Goal: Task Accomplishment & Management: Manage account settings

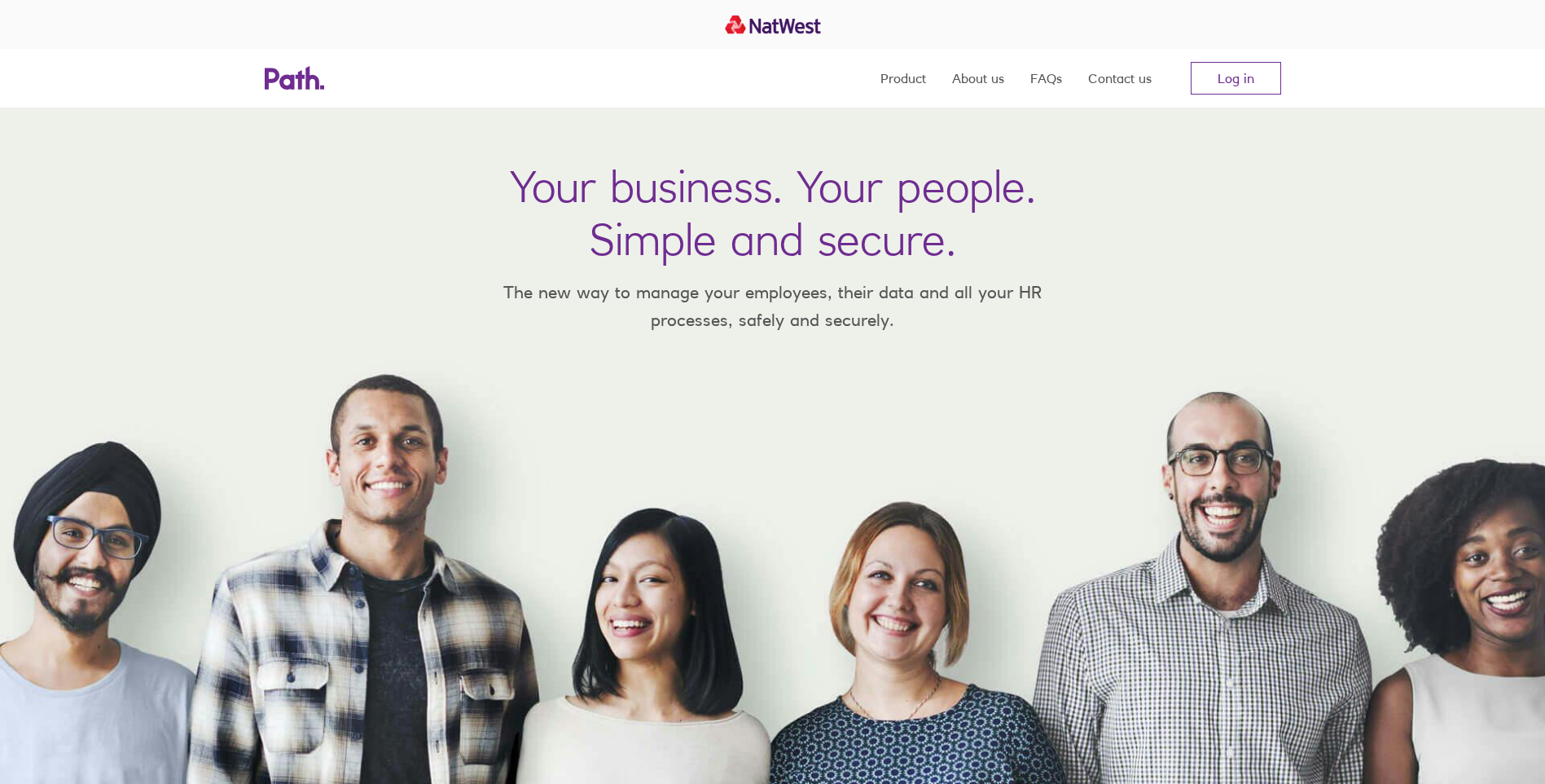
click at [1230, 59] on nav "Product About us FAQs Contact us Log in" at bounding box center [1081, 78] width 401 height 59
click at [1238, 76] on link "Log in" at bounding box center [1236, 78] width 91 height 33
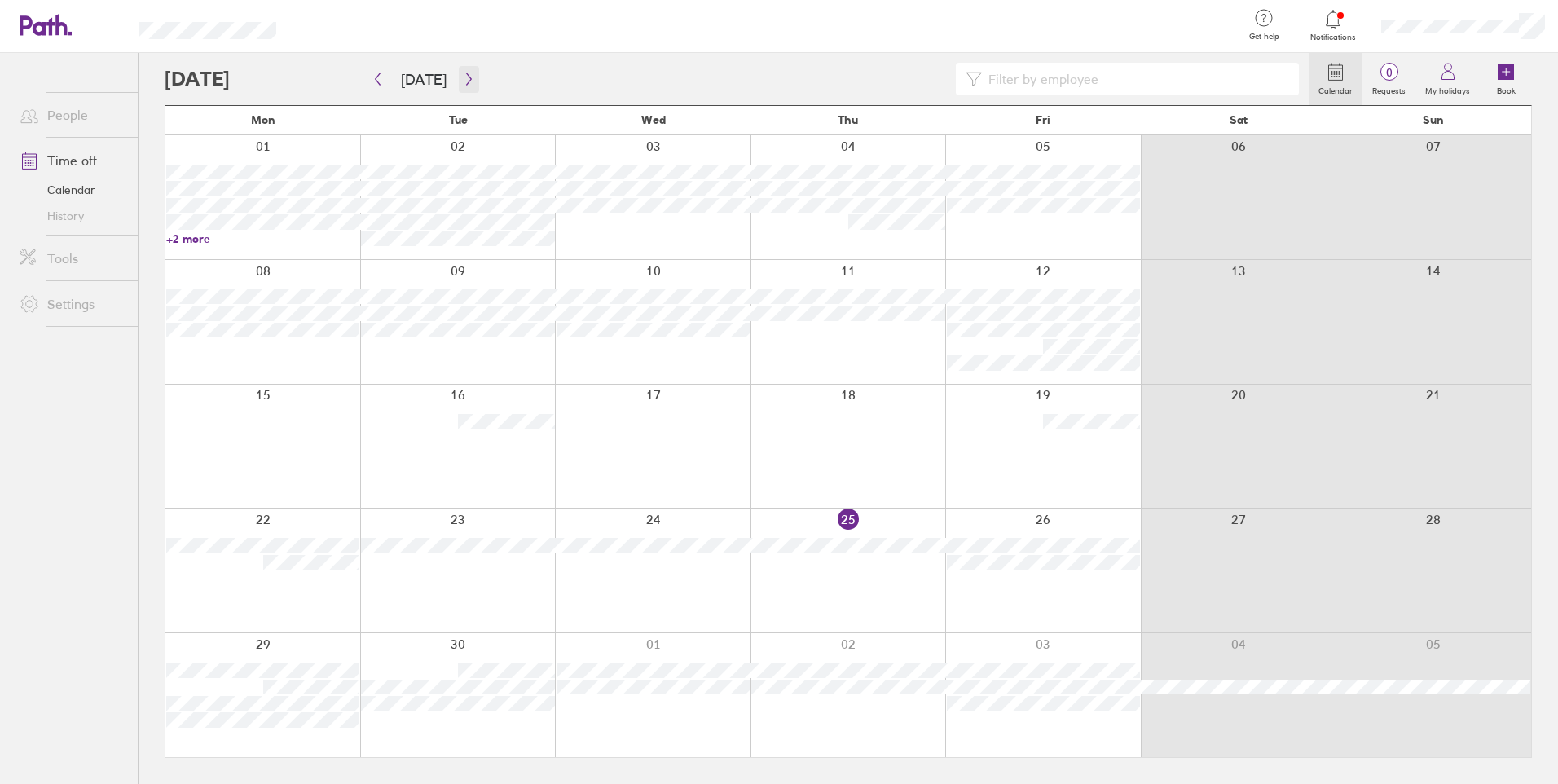
click at [463, 80] on icon "button" at bounding box center [469, 79] width 12 height 13
click at [463, 83] on icon "button" at bounding box center [469, 79] width 12 height 13
click at [1452, 71] on icon at bounding box center [1448, 71] width 20 height 20
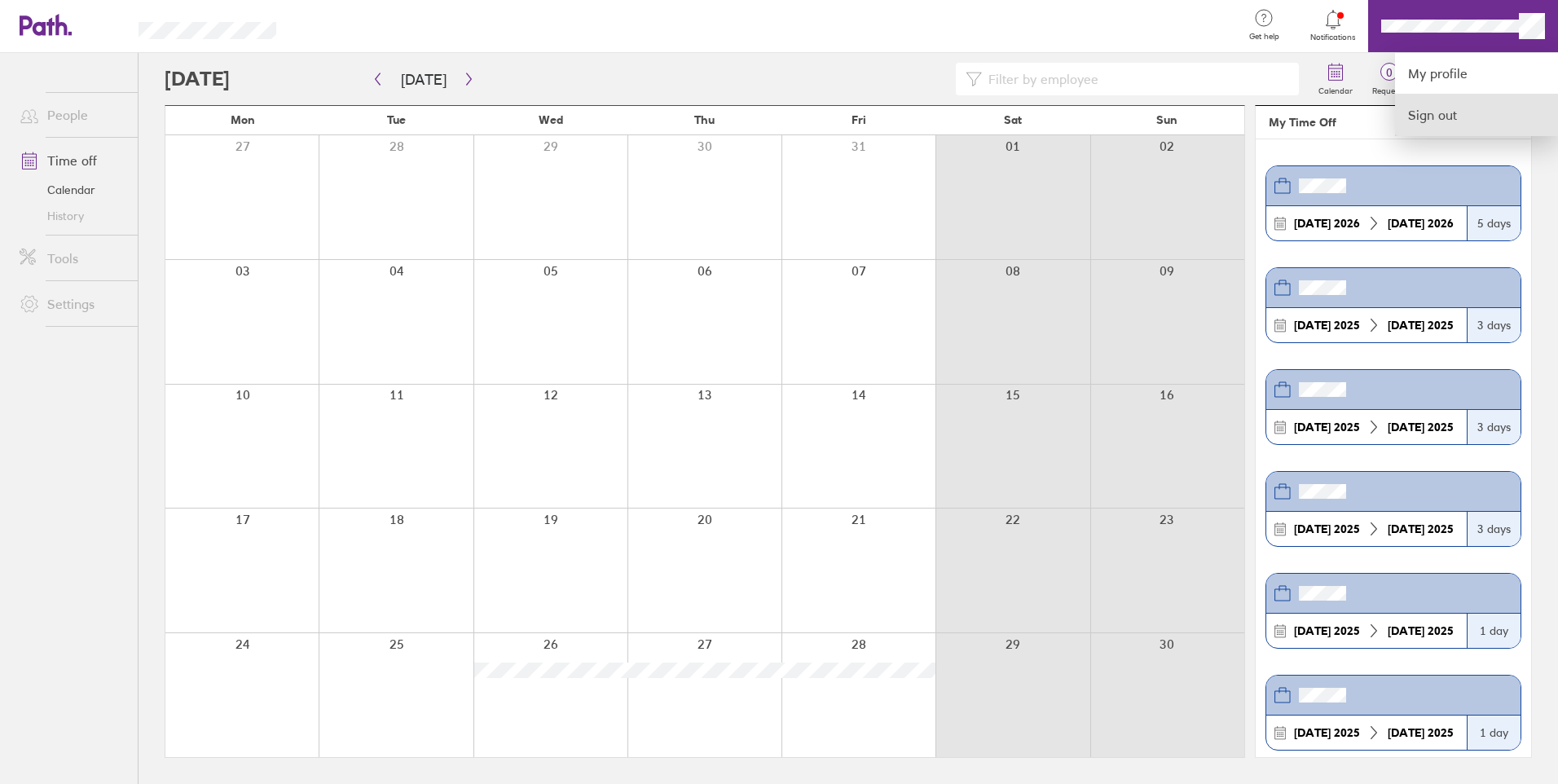
click at [1444, 110] on link "Sign out" at bounding box center [1476, 115] width 163 height 41
